Goal: Information Seeking & Learning: Learn about a topic

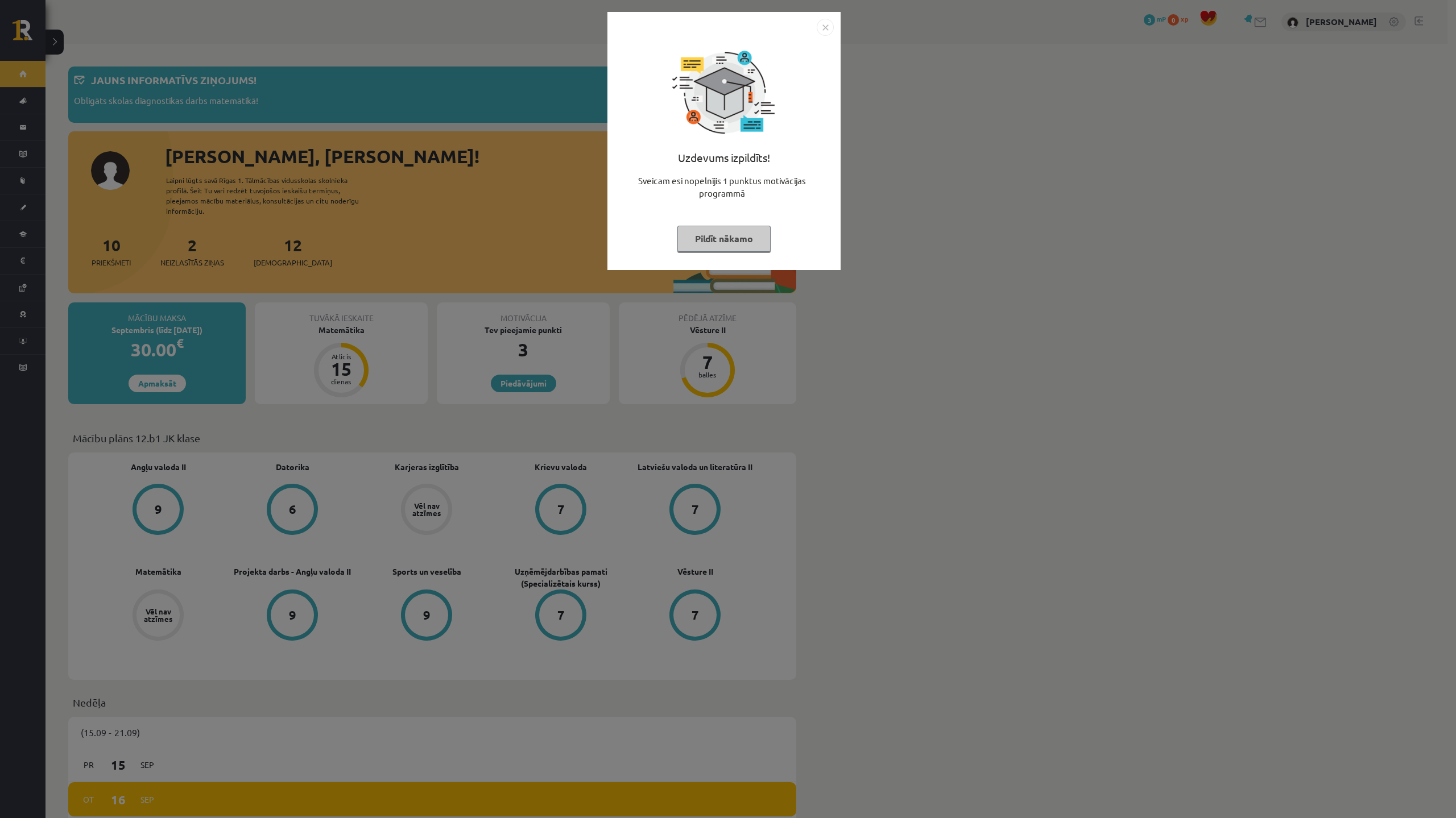
click at [725, 236] on button "Pildīt nākamo" at bounding box center [724, 239] width 93 height 27
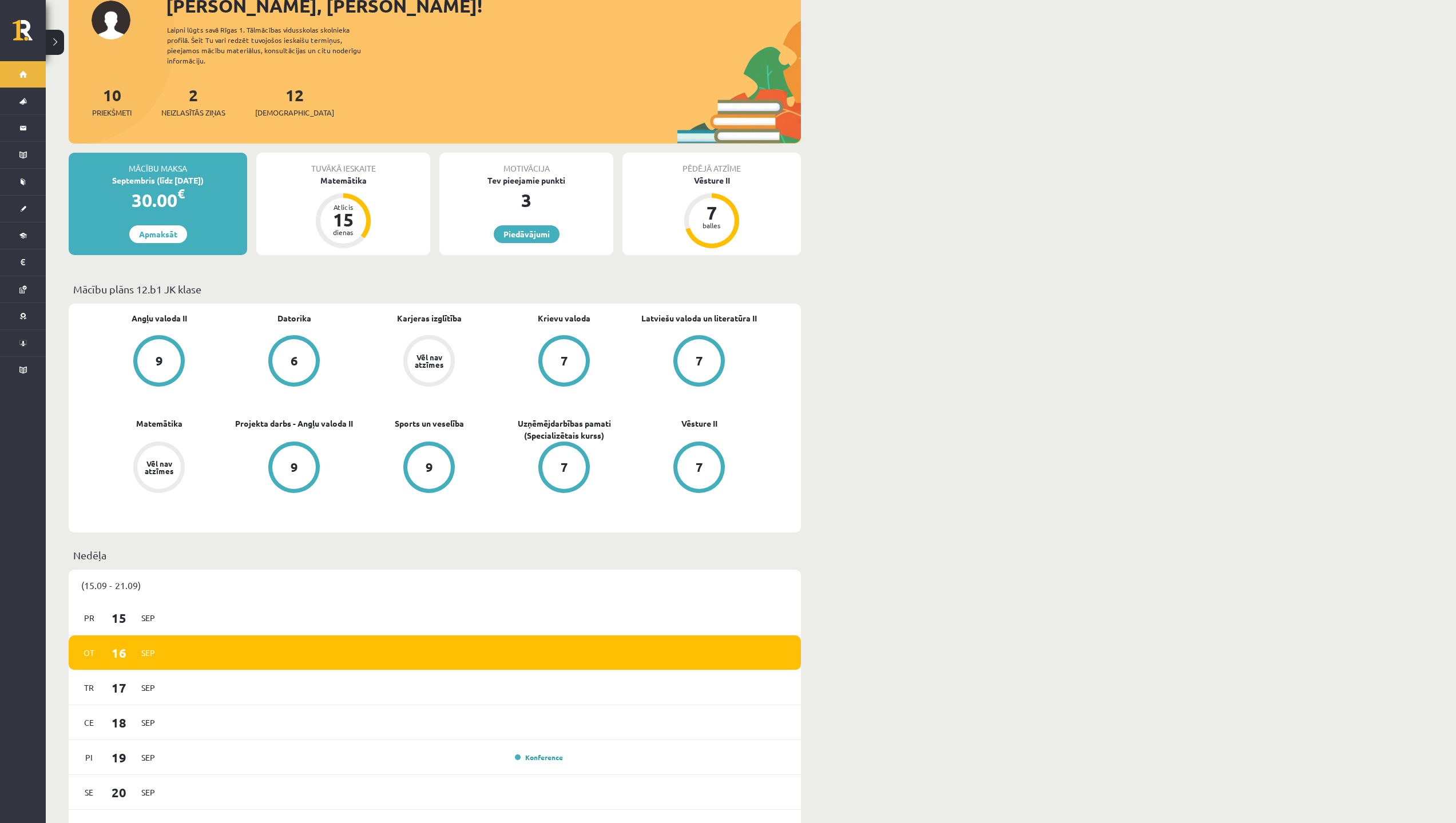
scroll to position [172, 0]
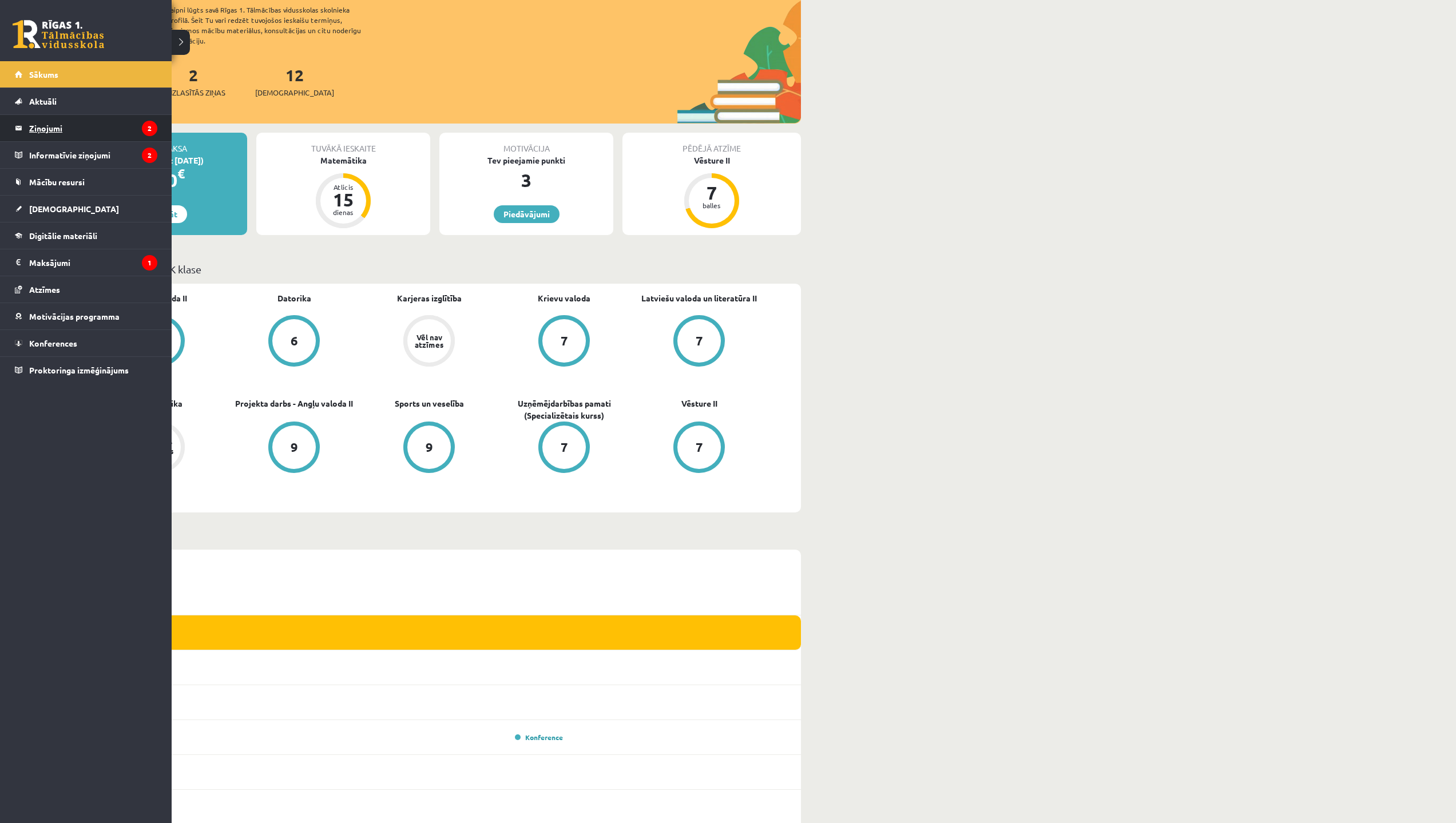
click at [60, 132] on legend "Ziņojumi 2" at bounding box center [93, 129] width 128 height 27
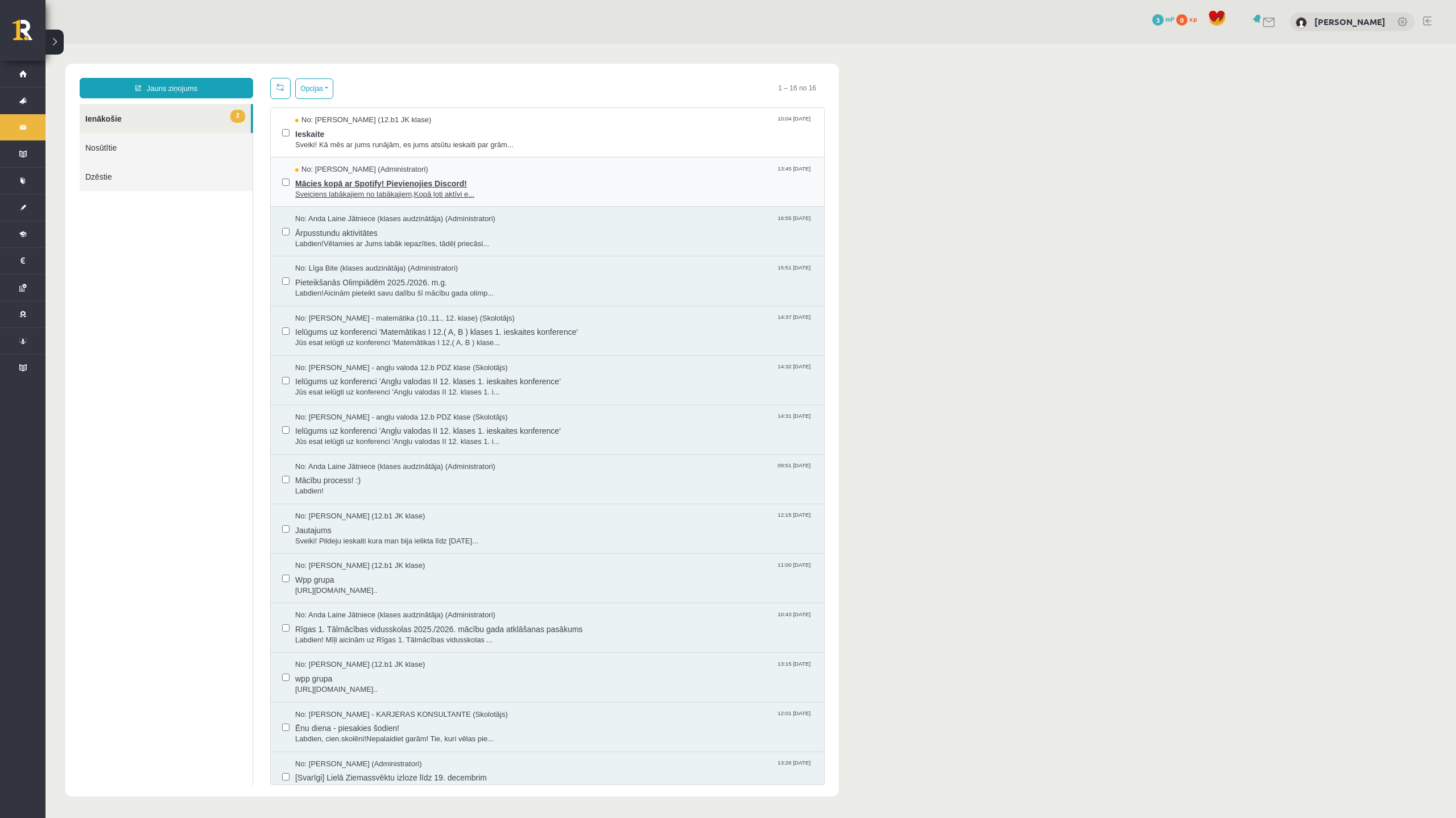
click at [328, 186] on span "Mācies kopā ar Spotify! Pievienojies Discord!" at bounding box center [554, 182] width 517 height 14
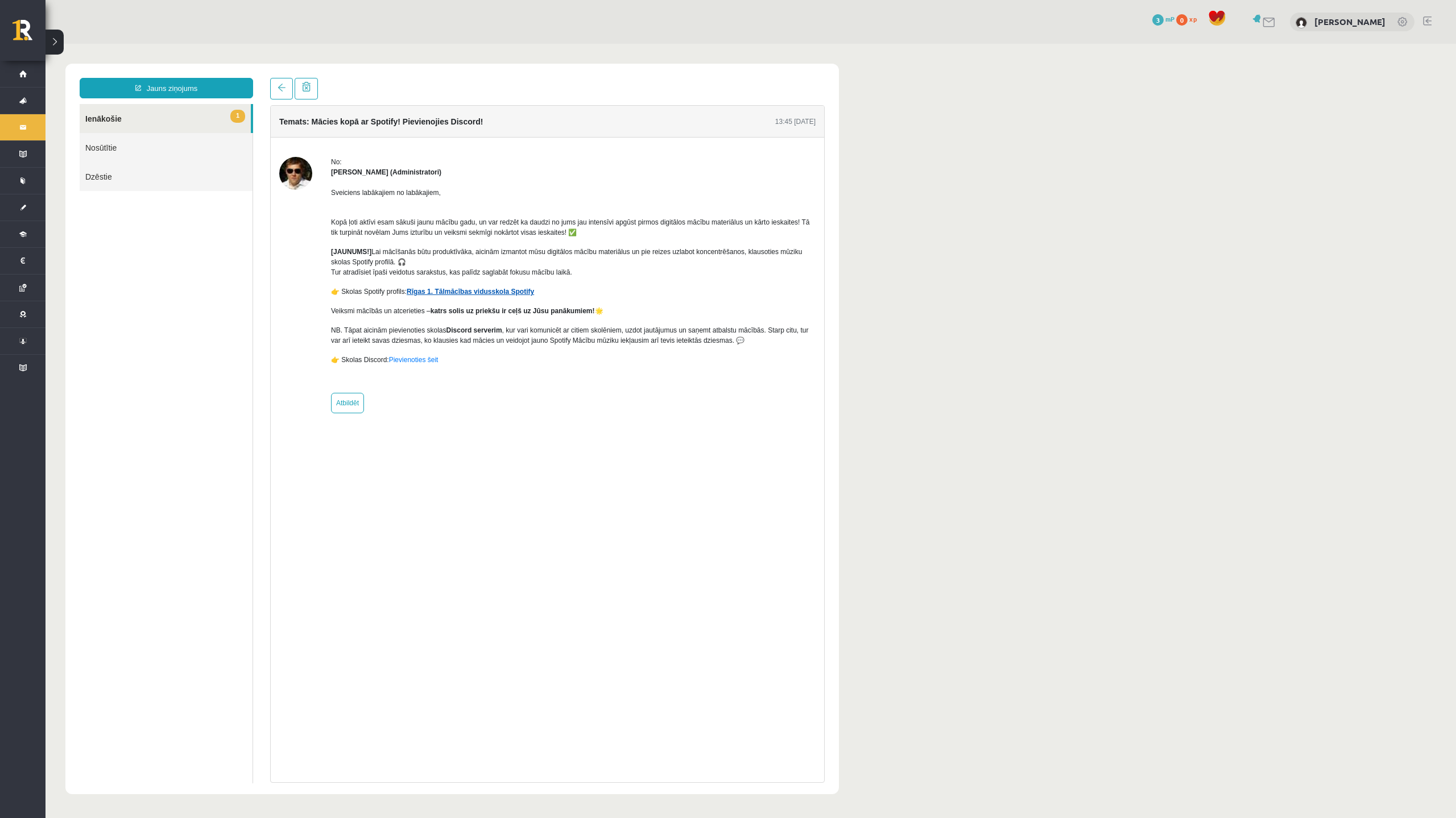
click at [465, 295] on link "Rīgas 1. Tālmācības vidusskola Spotify" at bounding box center [470, 292] width 127 height 8
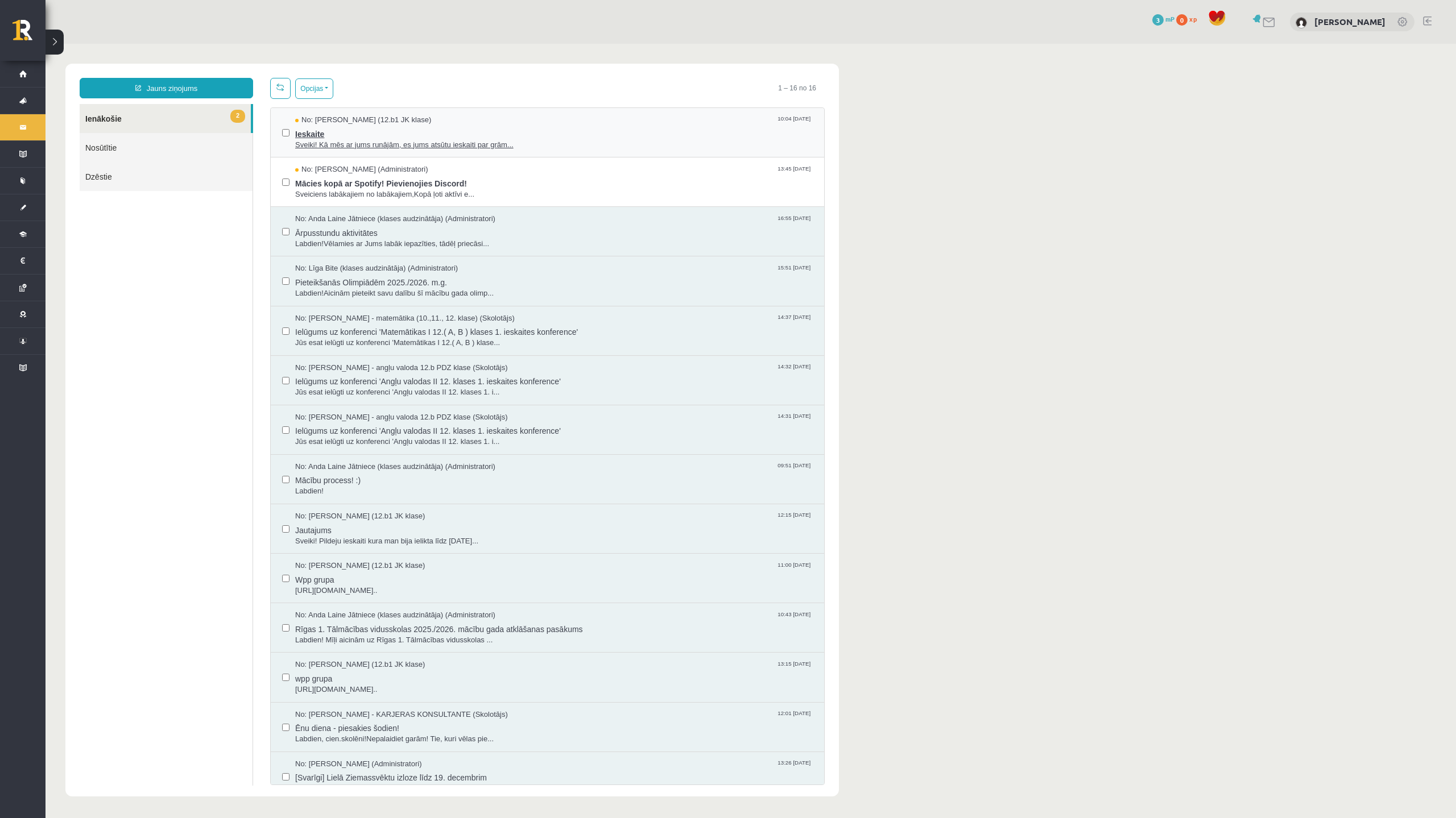
click at [307, 137] on span "Ieskaite" at bounding box center [554, 132] width 517 height 14
click at [310, 194] on span "Sveiciens labākajiem no labākajiem,Kopā ļoti aktīvi e..." at bounding box center [554, 194] width 517 height 11
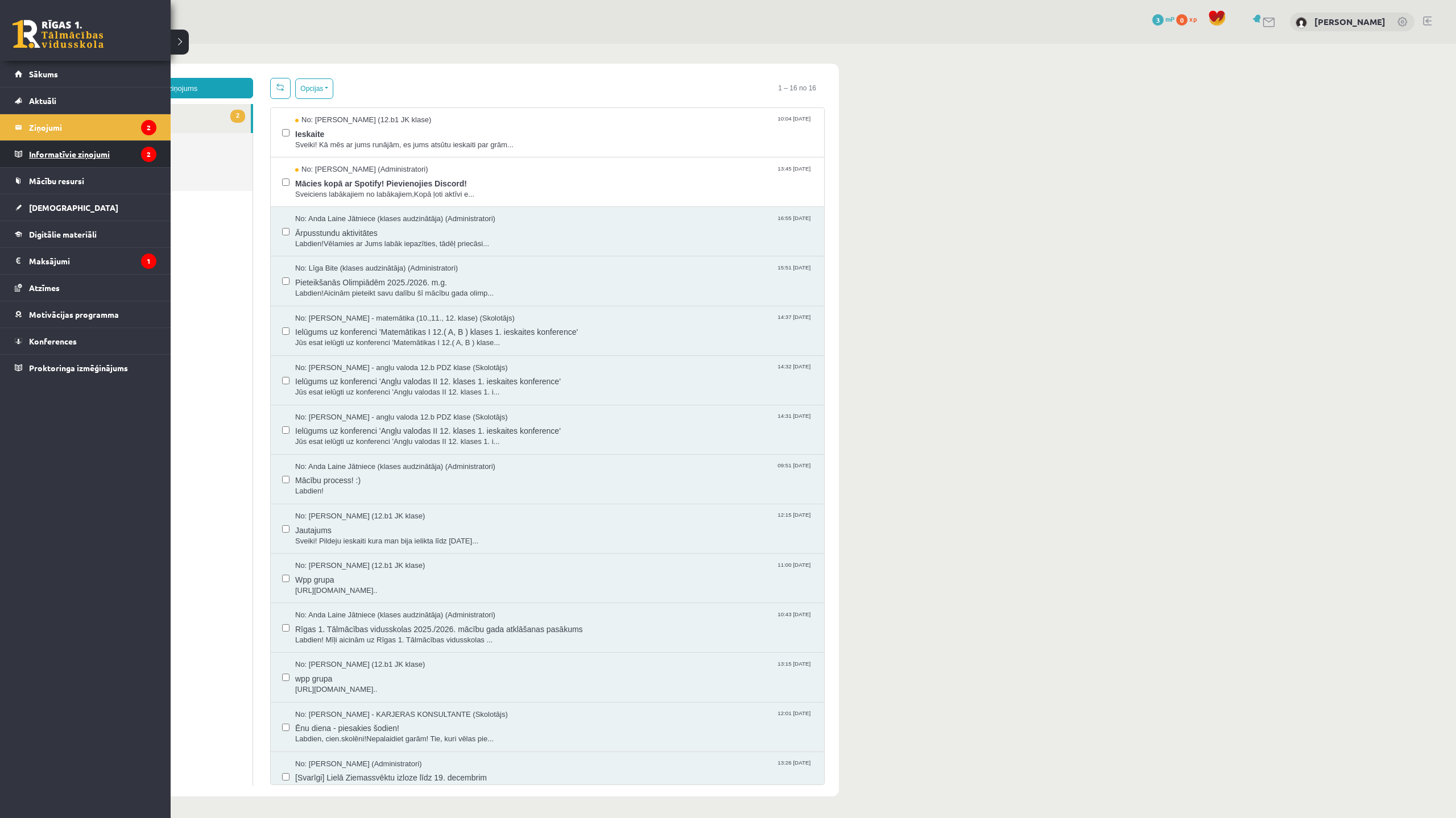
click at [53, 161] on legend "Informatīvie ziņojumi 2" at bounding box center [92, 154] width 127 height 27
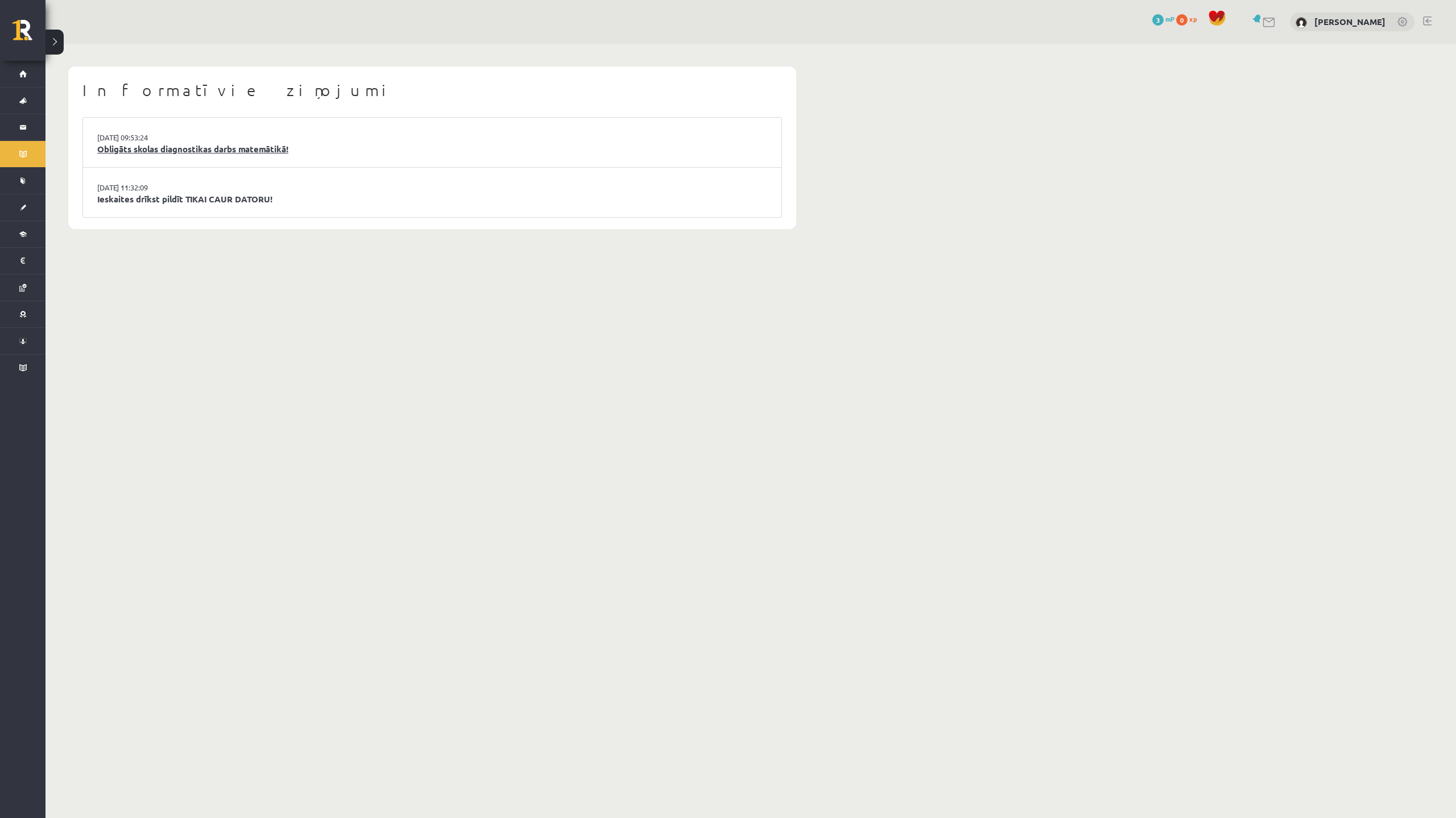
click at [207, 149] on link "Obligāts skolas diagnostikas darbs matemātikā!" at bounding box center [432, 149] width 670 height 13
click at [203, 154] on link "Obligāts skolas diagnostikas darbs matemātikā!" at bounding box center [432, 149] width 670 height 13
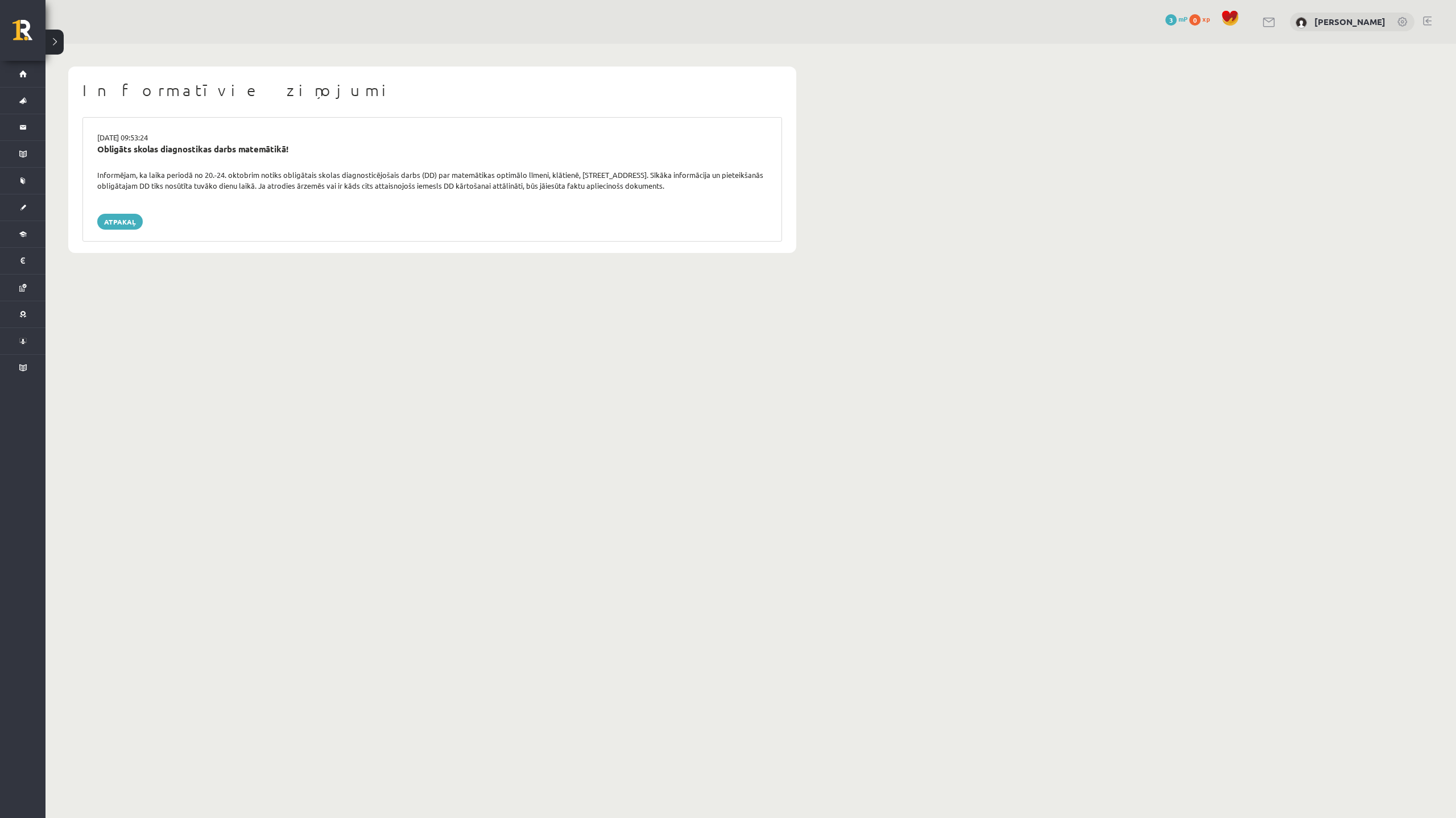
click at [889, 415] on body "0 Dāvanas 3 mP 0 xp Nikoletta Gruzdiņa Sākums Aktuāli Kā mācīties eSKOLĀ Kontak…" at bounding box center [728, 409] width 1456 height 818
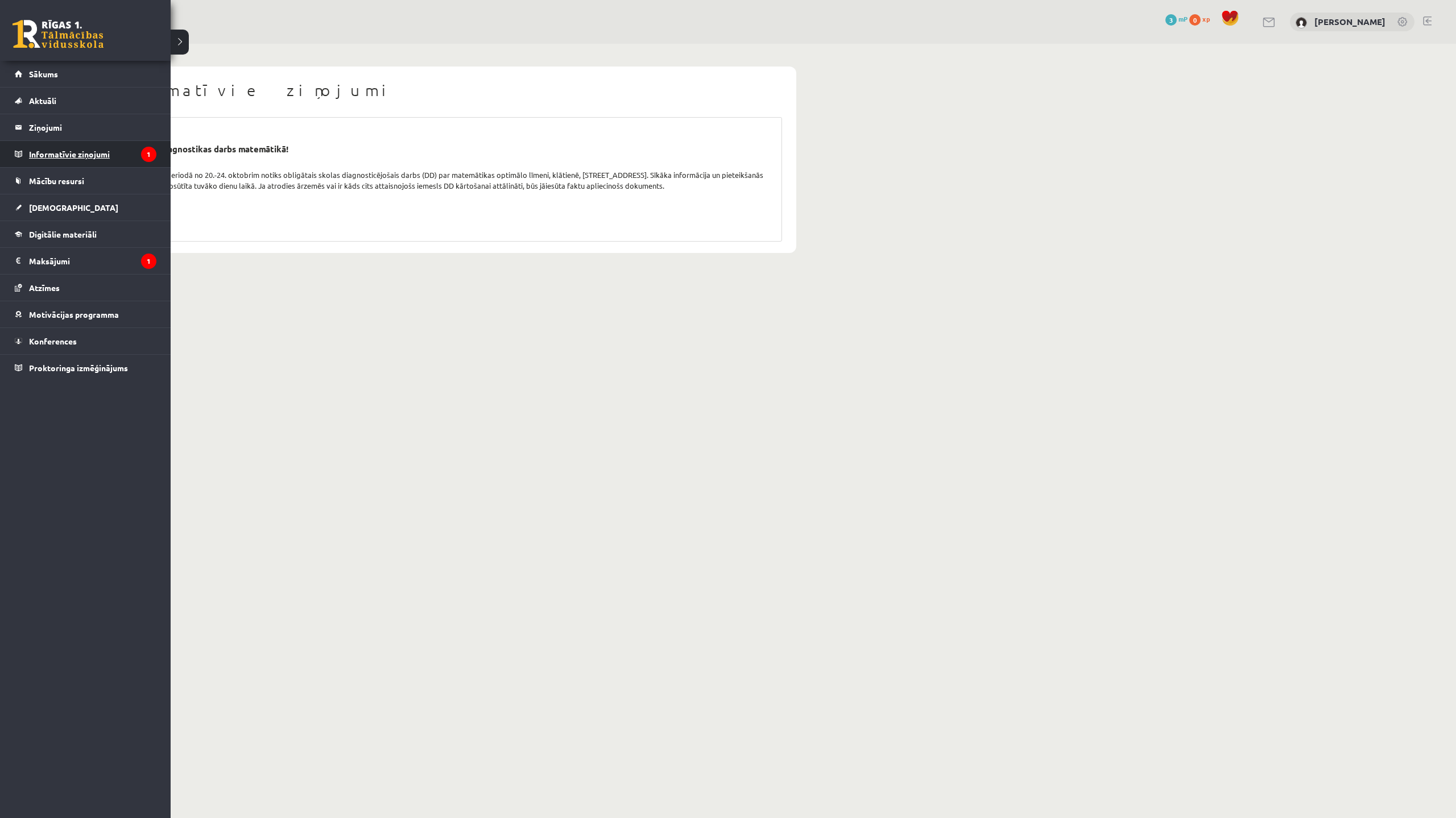
click at [54, 153] on legend "Informatīvie ziņojumi 1" at bounding box center [92, 154] width 127 height 27
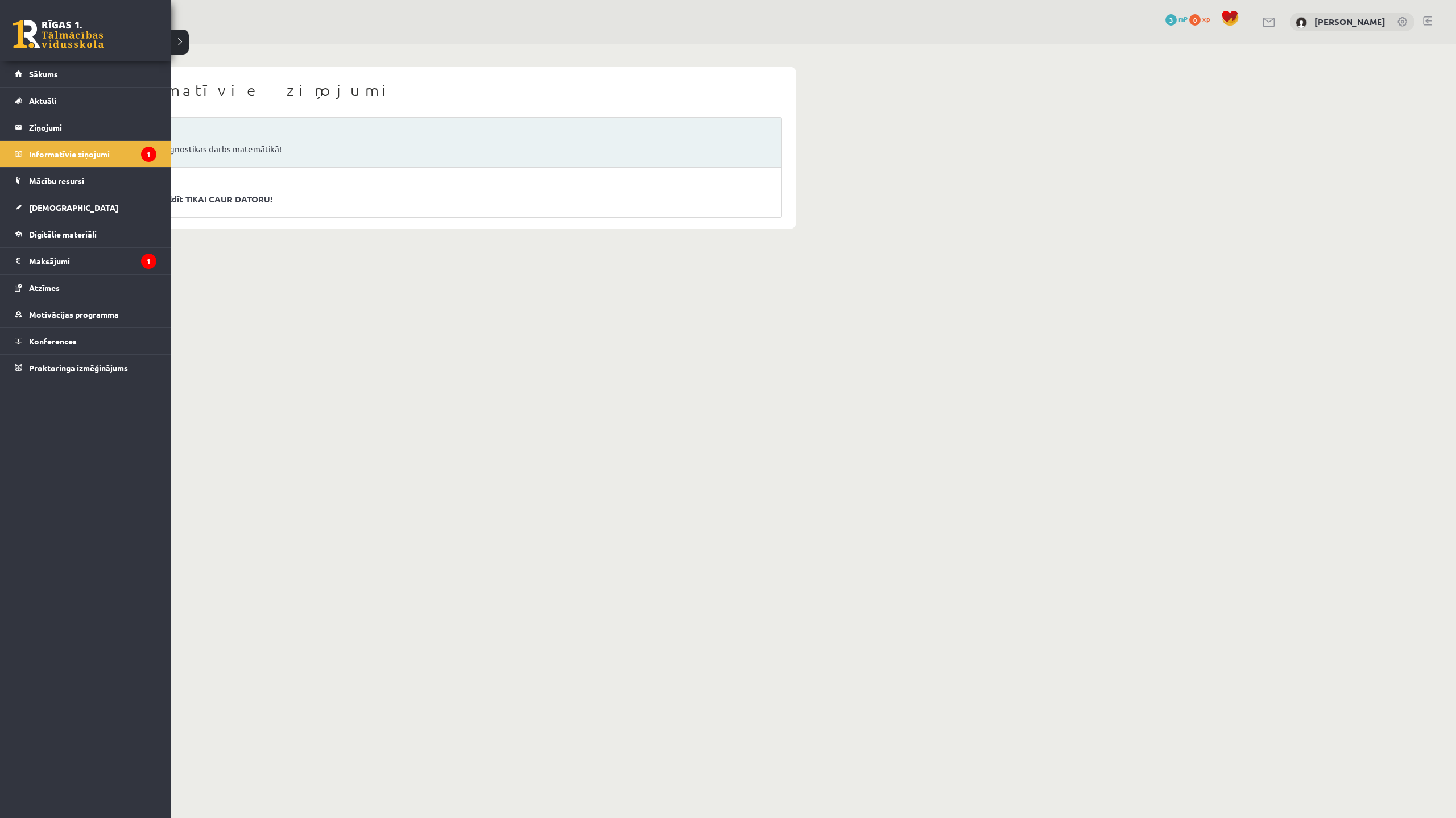
click at [377, 263] on body "0 Dāvanas 3 mP 0 xp Nikoletta Gruzdiņa Sākums Aktuāli Kā mācīties eSKOLĀ Kontak…" at bounding box center [728, 409] width 1456 height 818
click at [34, 265] on legend "Maksājumi 1" at bounding box center [92, 261] width 127 height 27
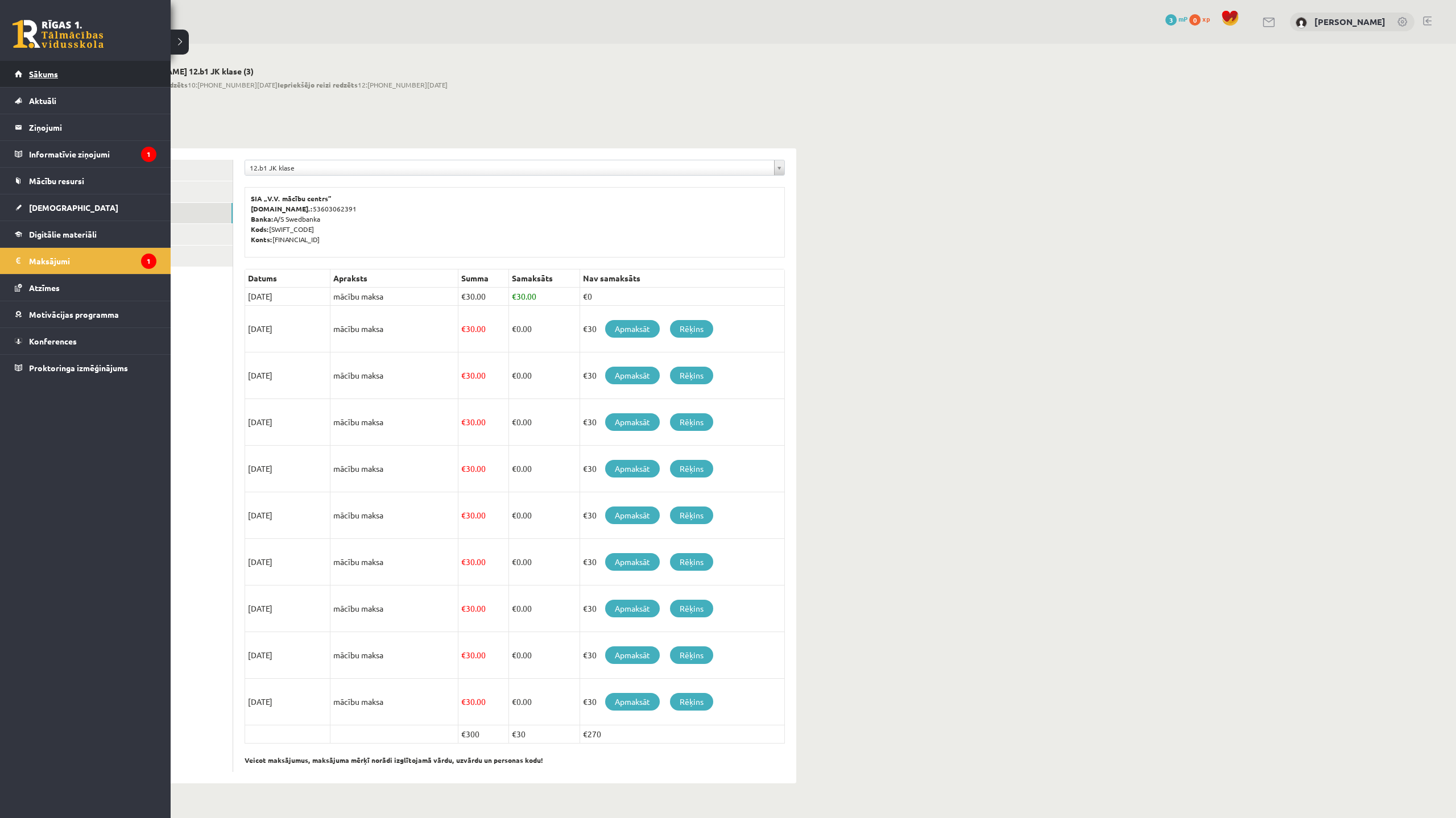
click at [59, 71] on link "Sākums" at bounding box center [86, 74] width 142 height 27
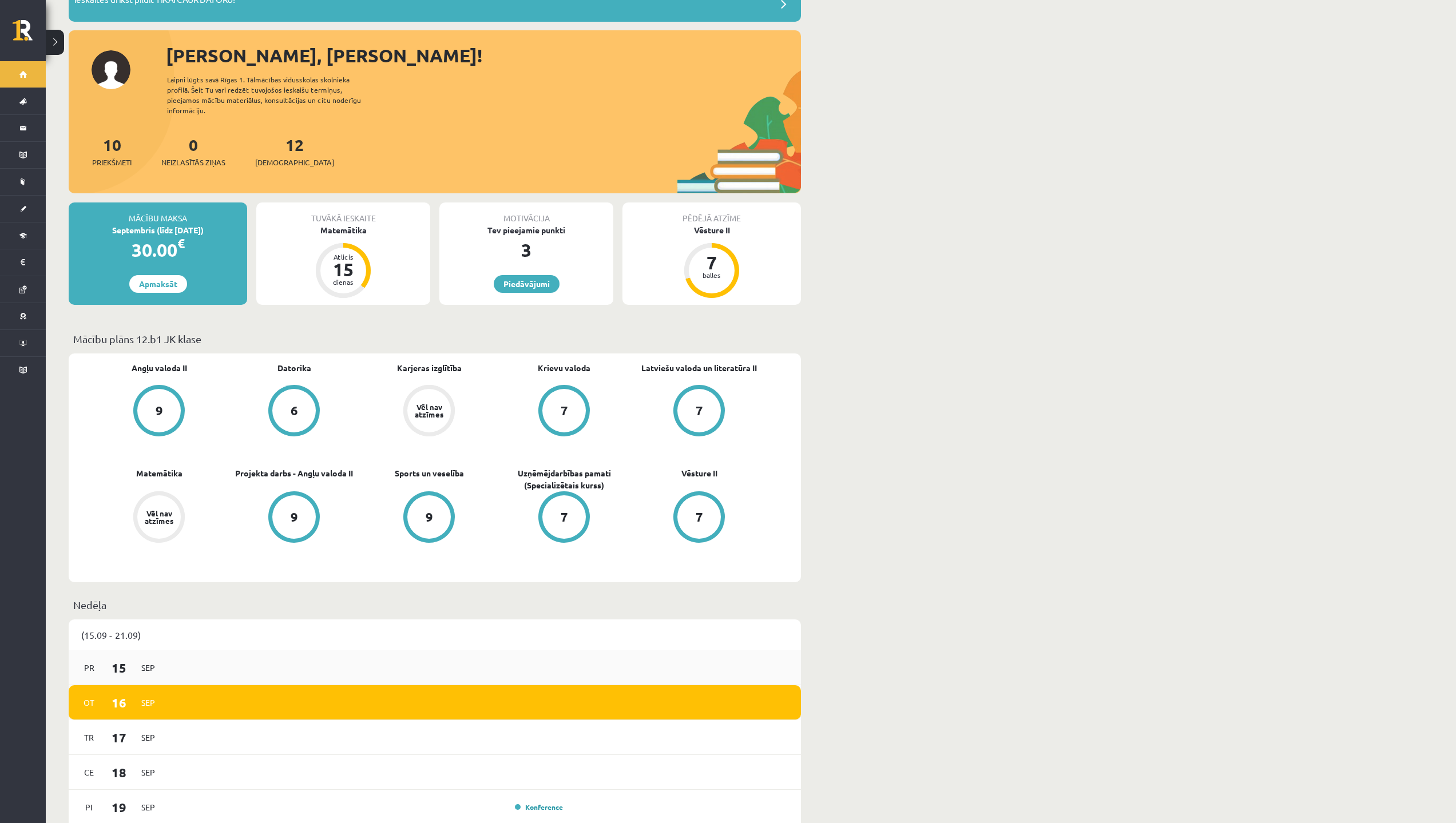
scroll to position [172, 0]
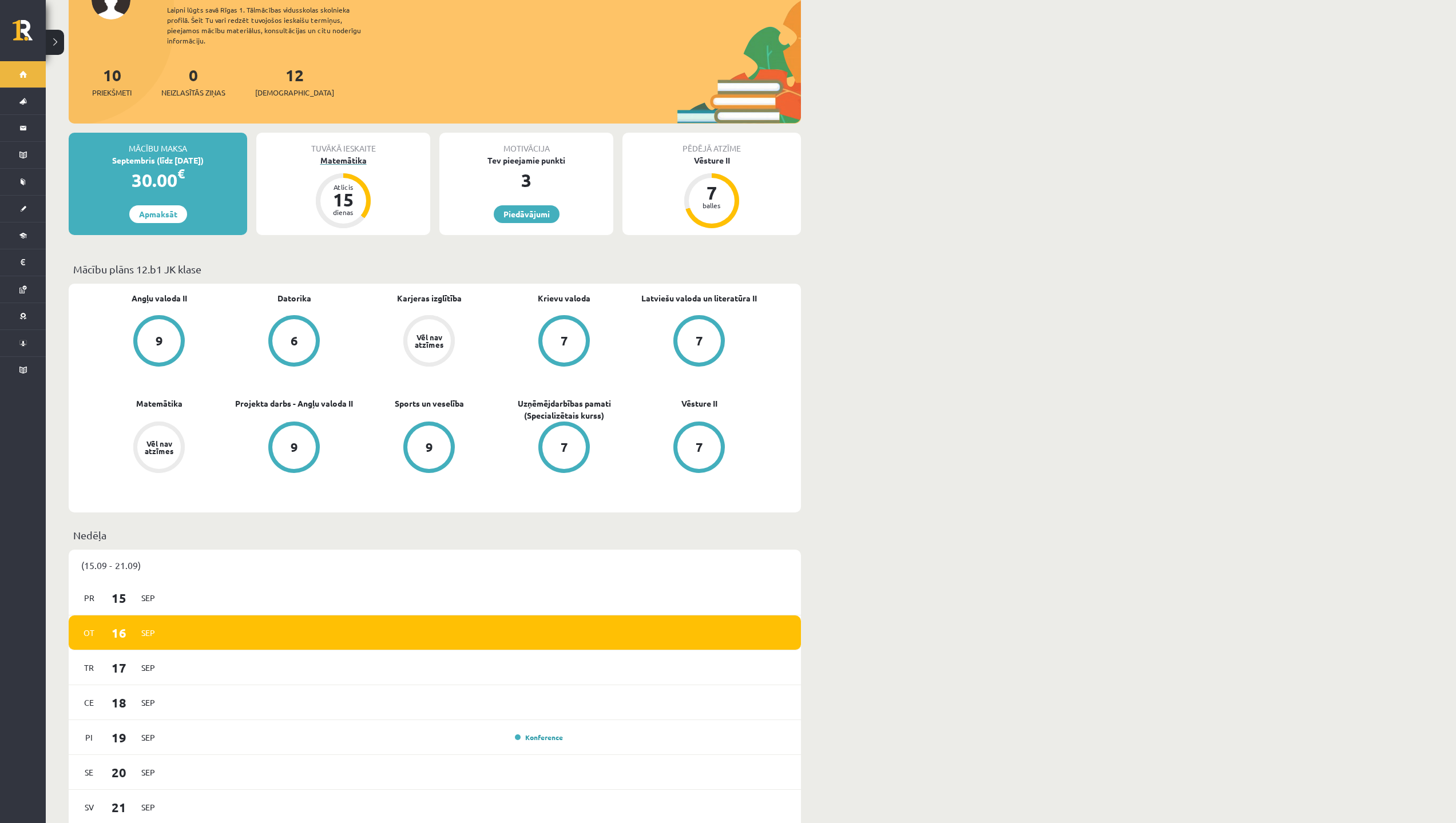
click at [356, 154] on div "Matemātika" at bounding box center [343, 160] width 174 height 12
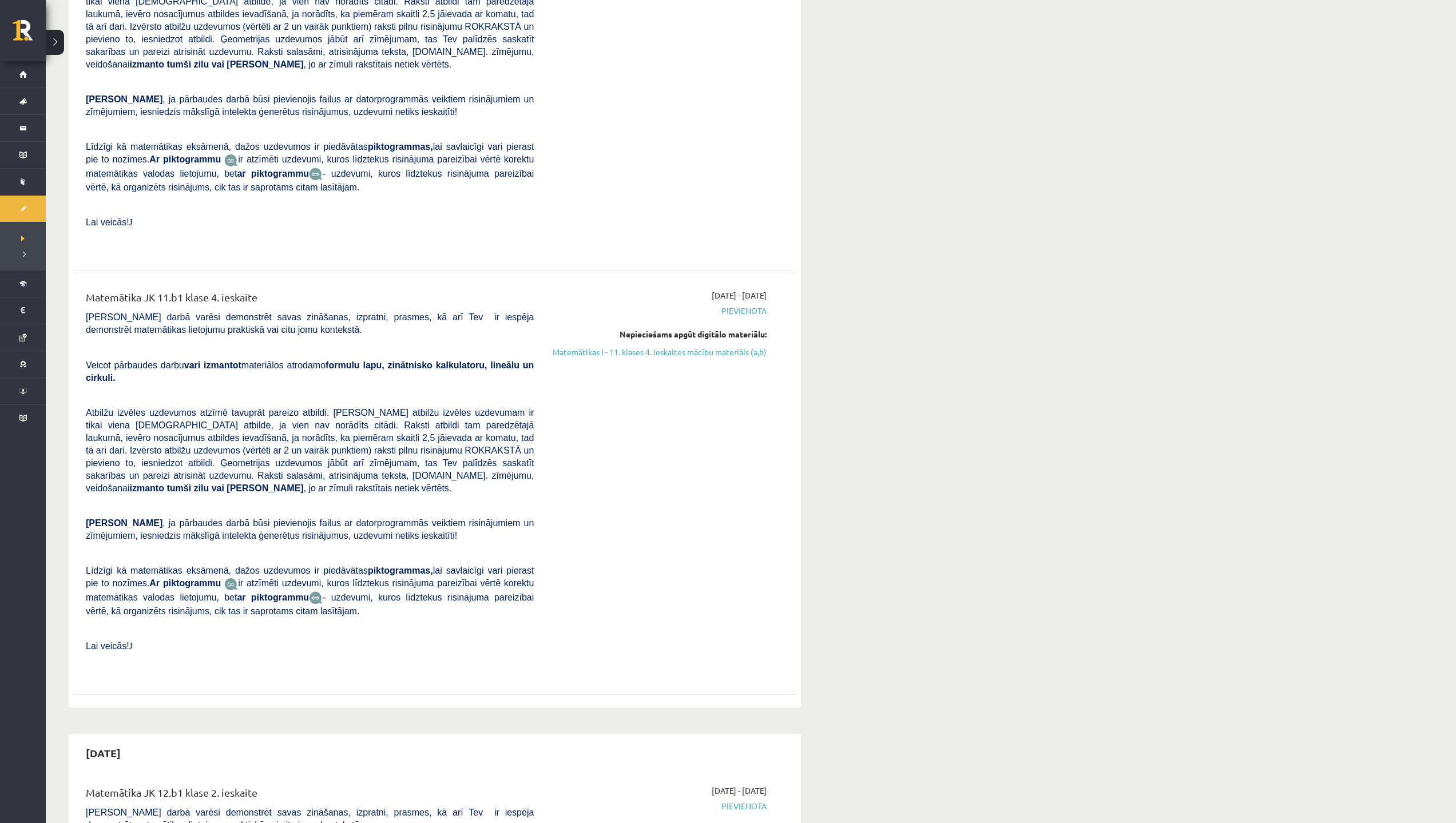
scroll to position [3317, 0]
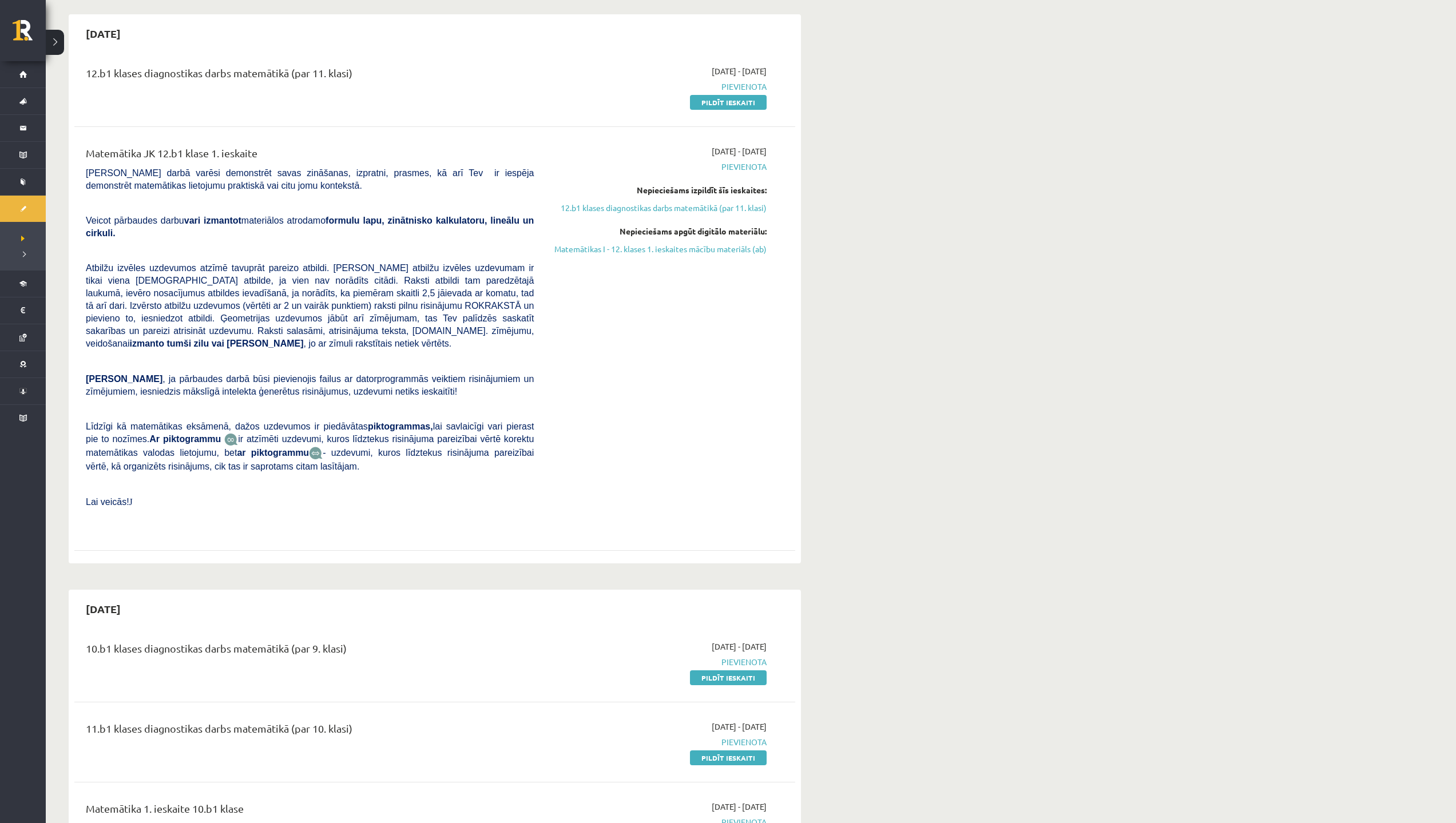
scroll to position [0, 0]
